Goal: Communication & Community: Answer question/provide support

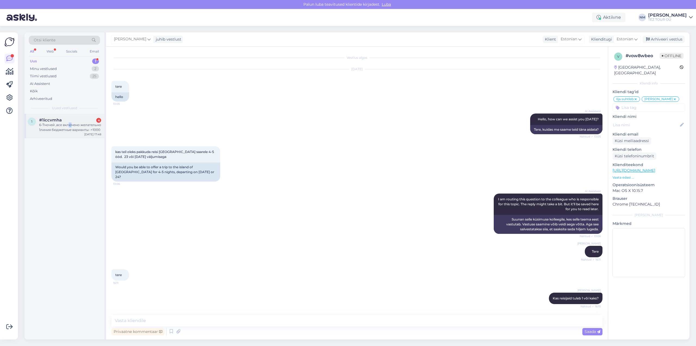
click at [70, 126] on div "6-7ночей ,все включено желательно 1линия бюджетные варианты -+1000" at bounding box center [70, 127] width 62 height 10
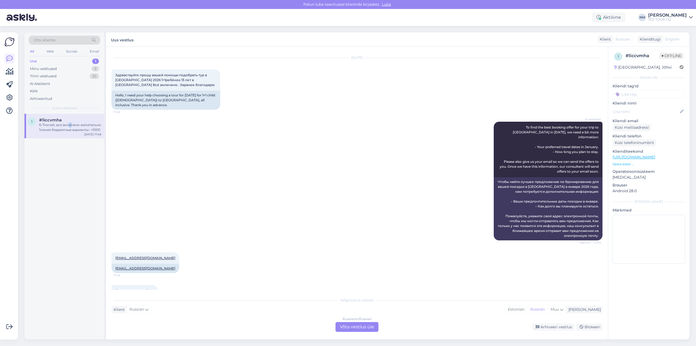
click at [95, 60] on div "1" at bounding box center [95, 60] width 7 height 5
click at [74, 123] on div "6-7ночей ,все включено желательно 1линия бюджетные варианты -+1000" at bounding box center [70, 127] width 62 height 10
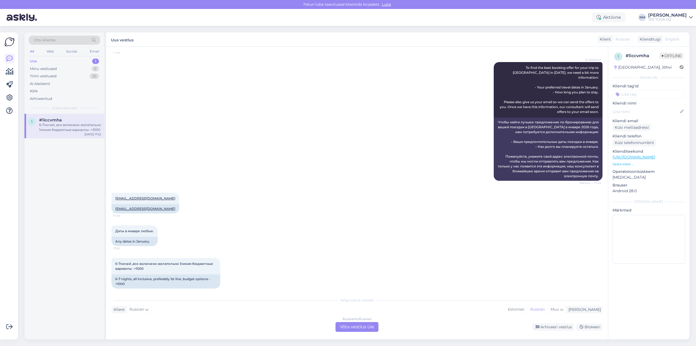
scroll to position [0, 0]
drag, startPoint x: 354, startPoint y: 329, endPoint x: 360, endPoint y: 328, distance: 5.9
click at [354, 329] on div "Russian to Russian Võta vestlus üle" at bounding box center [357, 327] width 43 height 10
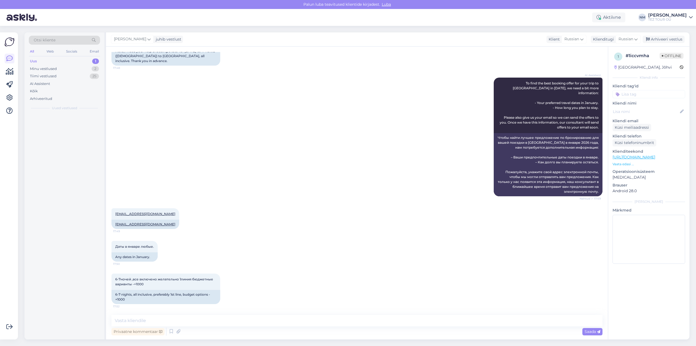
scroll to position [51, 0]
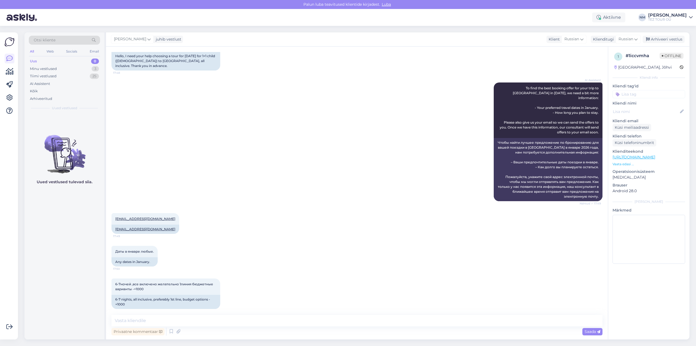
click at [637, 94] on input at bounding box center [649, 94] width 73 height 8
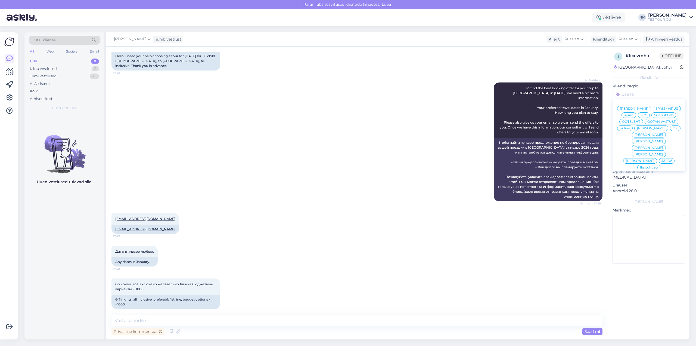
click at [663, 140] on span "[PERSON_NAME]" at bounding box center [649, 141] width 29 height 3
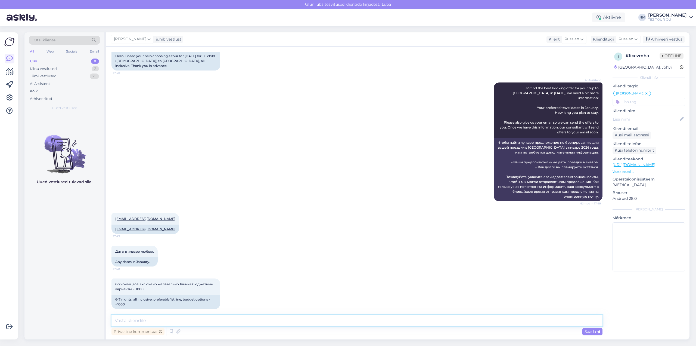
click at [132, 319] on textarea at bounding box center [357, 320] width 491 height 11
type textarea "Добрый вечер! Благодарим Вас за интерес, проявленный к нашим предложениям."
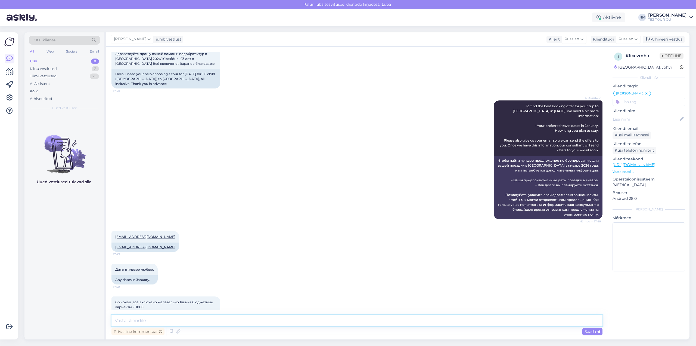
scroll to position [0, 0]
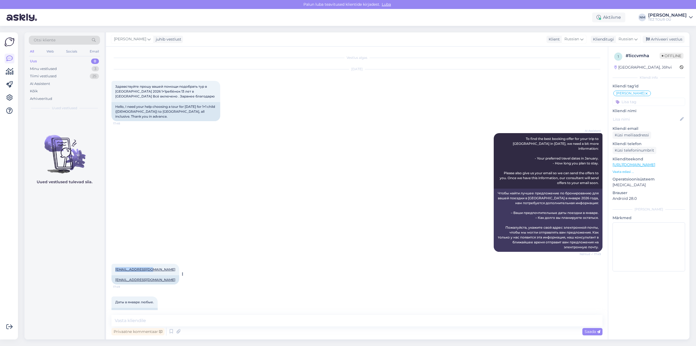
drag, startPoint x: 114, startPoint y: 265, endPoint x: 145, endPoint y: 266, distance: 31.6
click at [145, 266] on div "[EMAIL_ADDRESS][DOMAIN_NAME] 17:49" at bounding box center [146, 269] width 68 height 11
copy link "[EMAIL_ADDRESS][DOMAIN_NAME]"
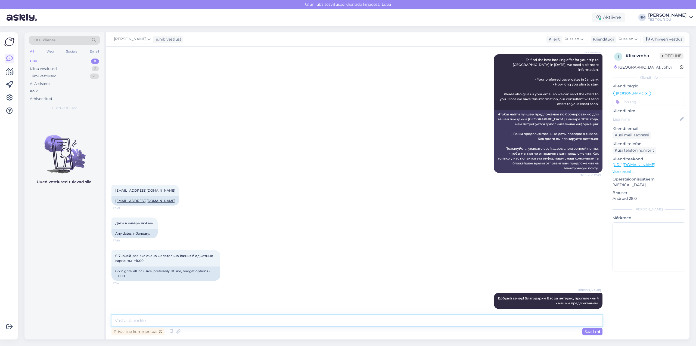
click at [133, 319] on textarea at bounding box center [357, 320] width 491 height 11
type textarea "Предложение отправлено на указанный Вами электронный адрес."
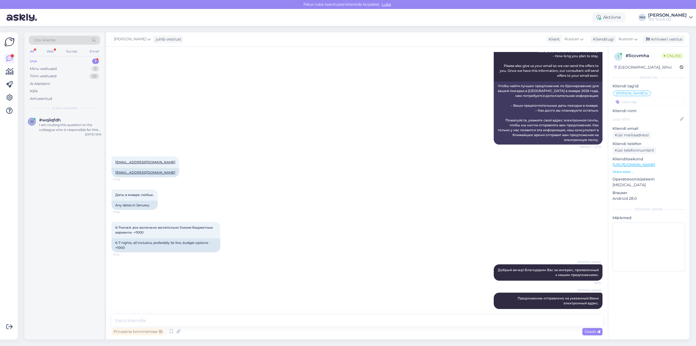
click at [94, 60] on div "1" at bounding box center [95, 60] width 7 height 5
click at [78, 124] on div "I am routing this question to the colleague who is responsible for this topic. …" at bounding box center [70, 127] width 62 height 10
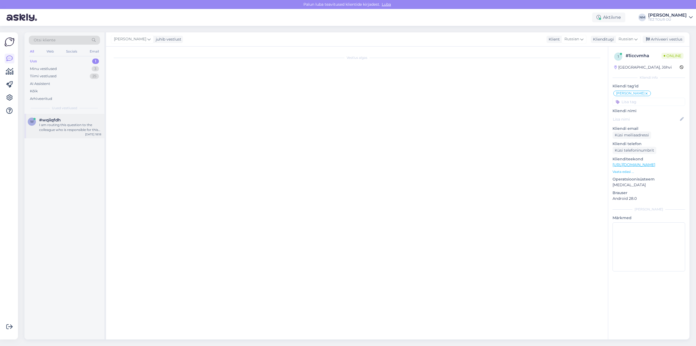
scroll to position [0, 0]
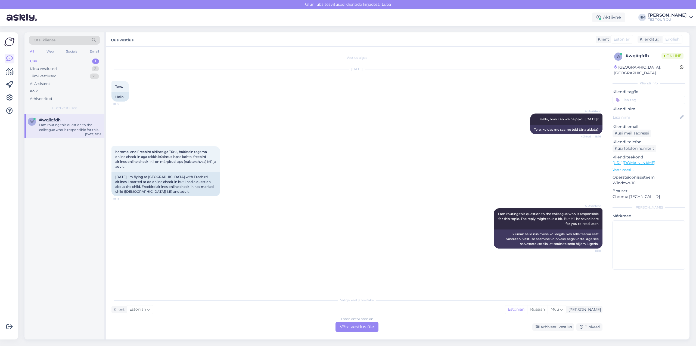
click at [359, 328] on div "Estonian to Estonian Võta vestlus üle" at bounding box center [357, 327] width 43 height 10
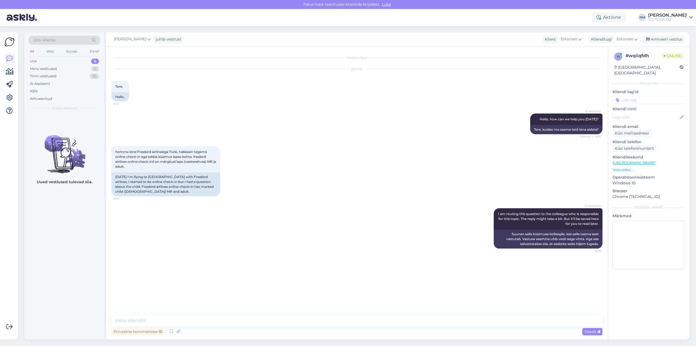
click at [639, 96] on input at bounding box center [649, 100] width 73 height 8
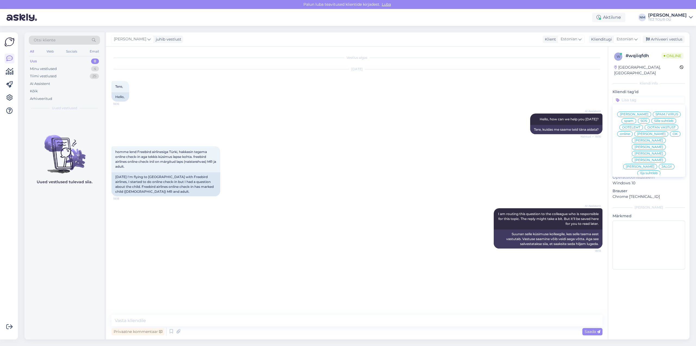
drag, startPoint x: 669, startPoint y: 141, endPoint x: 574, endPoint y: 161, distance: 97.6
click at [663, 145] on span "[PERSON_NAME]" at bounding box center [649, 146] width 29 height 3
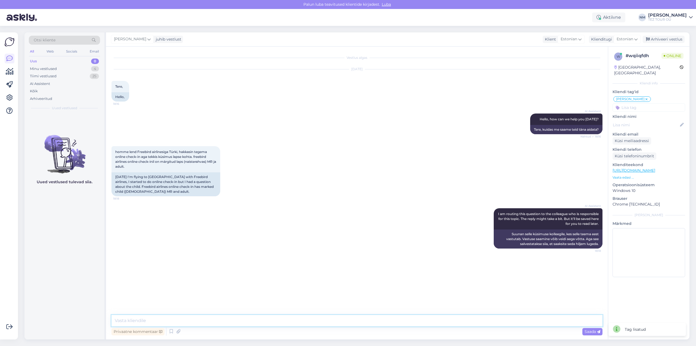
click at [127, 319] on textarea at bounding box center [357, 320] width 491 height 11
type textarea "Tere! Täname Teid pöördumise eest."
type textarea "Teie reisile on võimalik teha registreerimine ka lennujaamas, [GEOGRAPHIC_DATA]."
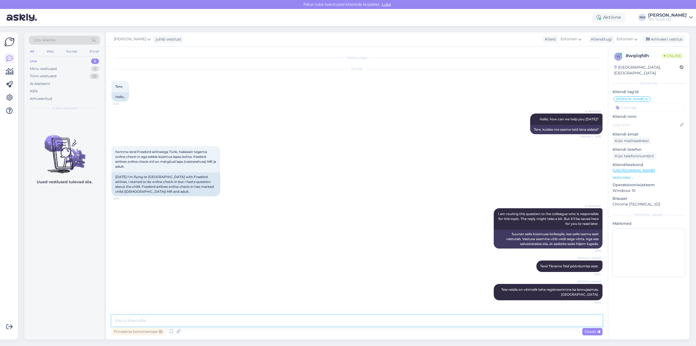
click at [136, 320] on textarea at bounding box center [357, 320] width 491 height 11
paste textarea "Kuna [PERSON_NAME] nagunii kohvrid ära andma, ei ole online check-inil suurt mõ…"
type textarea "Kuna [PERSON_NAME] nagunii kohvrid ära andma, ei ole online check-inil suurt mõ…"
